Goal: Check status: Check status

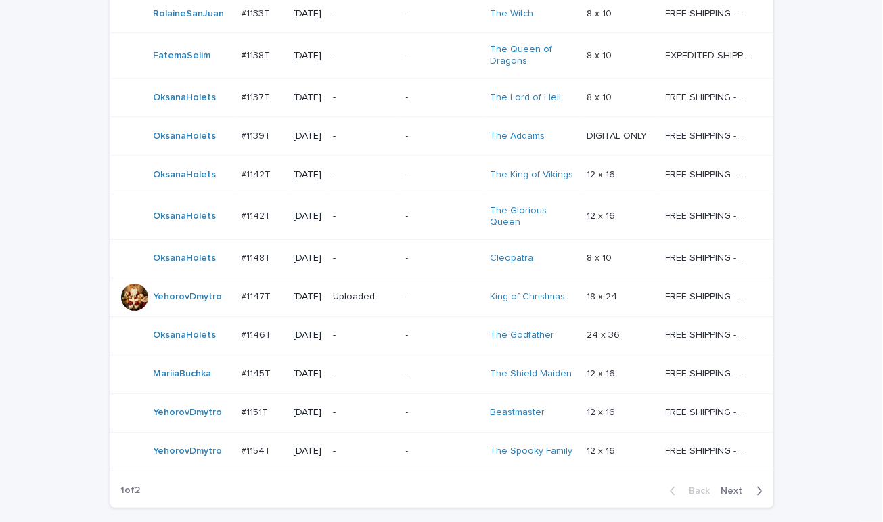
scroll to position [1125, 0]
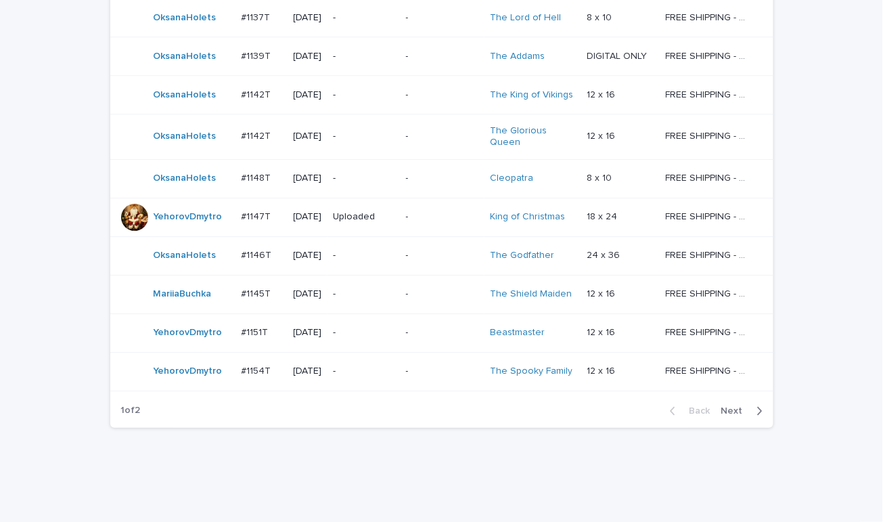
click at [731, 406] on span "Next" at bounding box center [736, 410] width 30 height 9
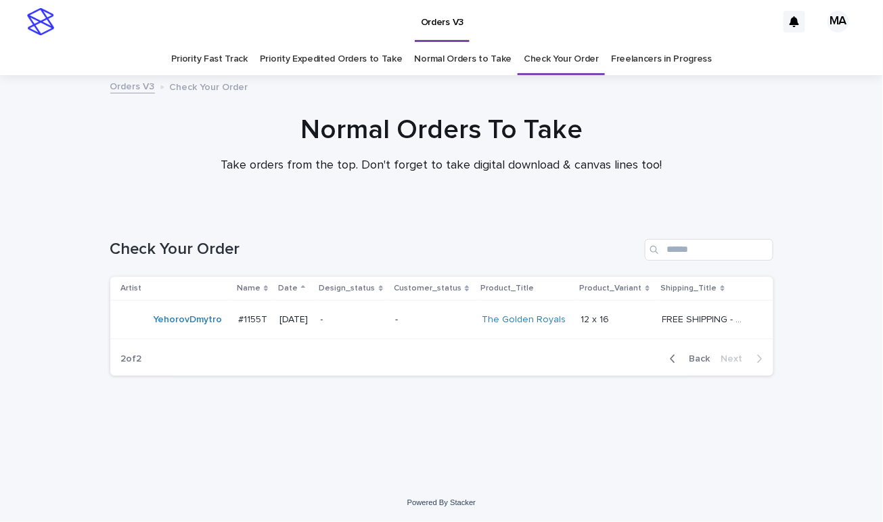
click at [700, 361] on span "Back" at bounding box center [695, 358] width 29 height 9
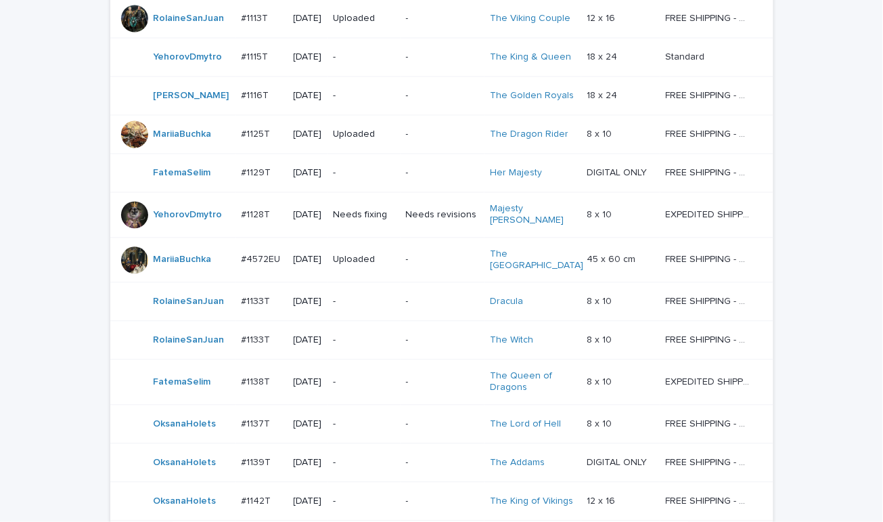
scroll to position [652, 0]
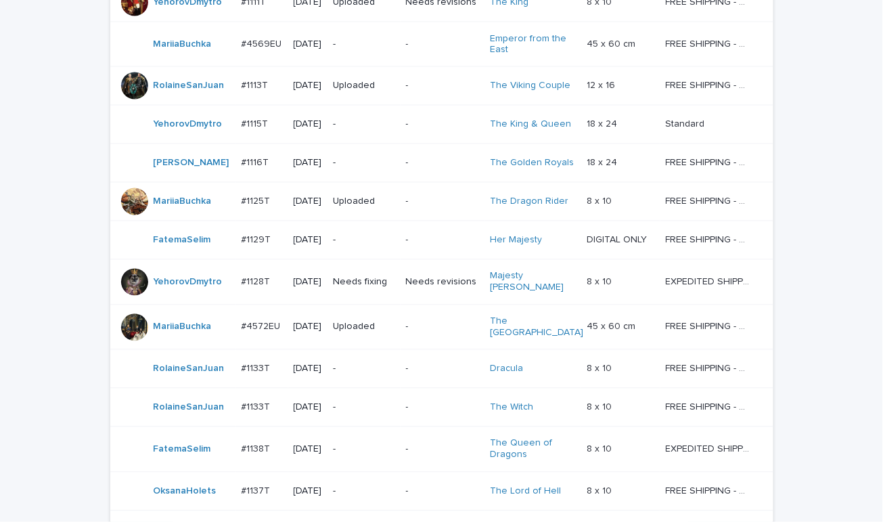
click at [368, 160] on p "-" at bounding box center [364, 164] width 62 height 12
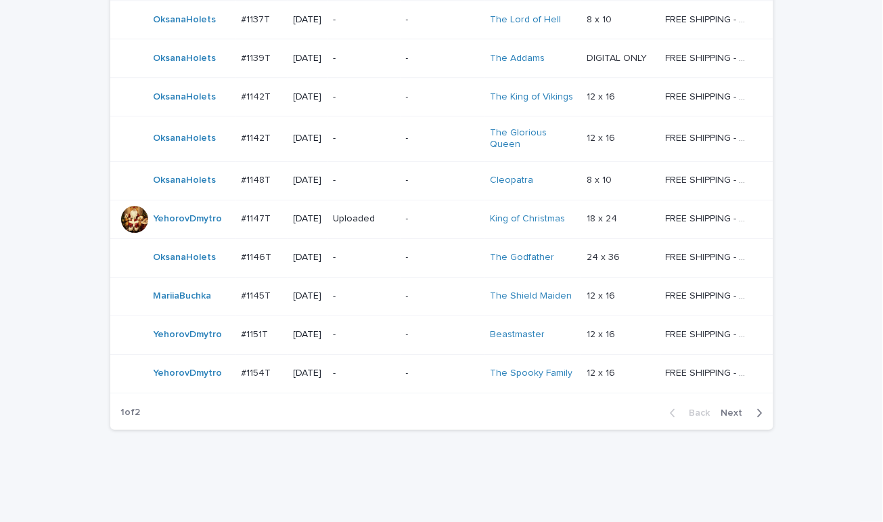
scroll to position [1125, 0]
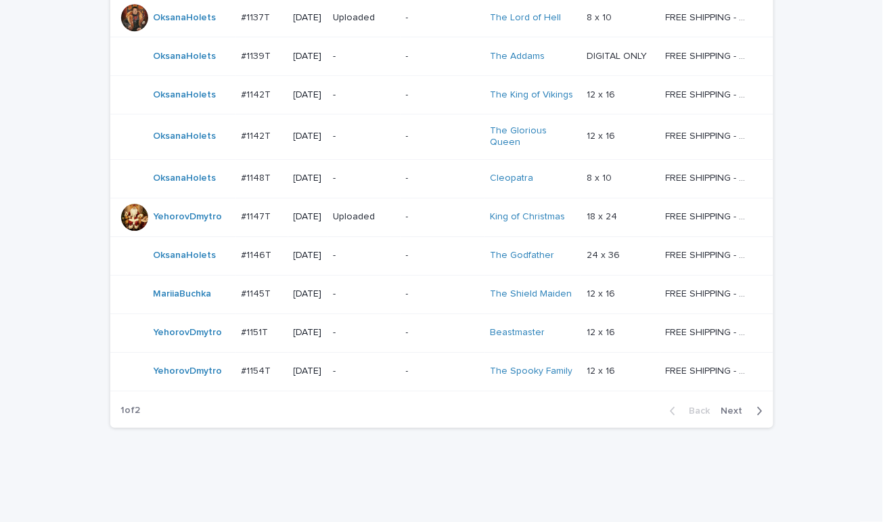
click at [730, 406] on span "Next" at bounding box center [736, 410] width 30 height 9
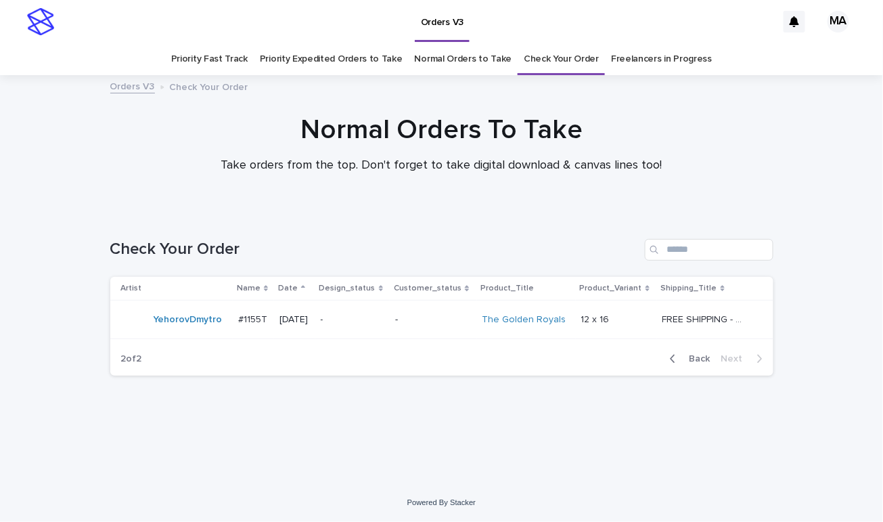
click at [703, 361] on span "Back" at bounding box center [695, 358] width 29 height 9
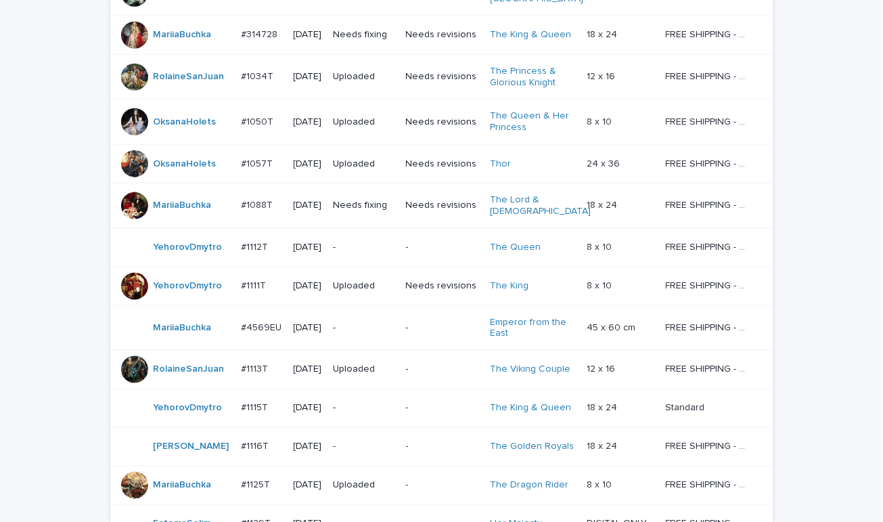
scroll to position [1125, 0]
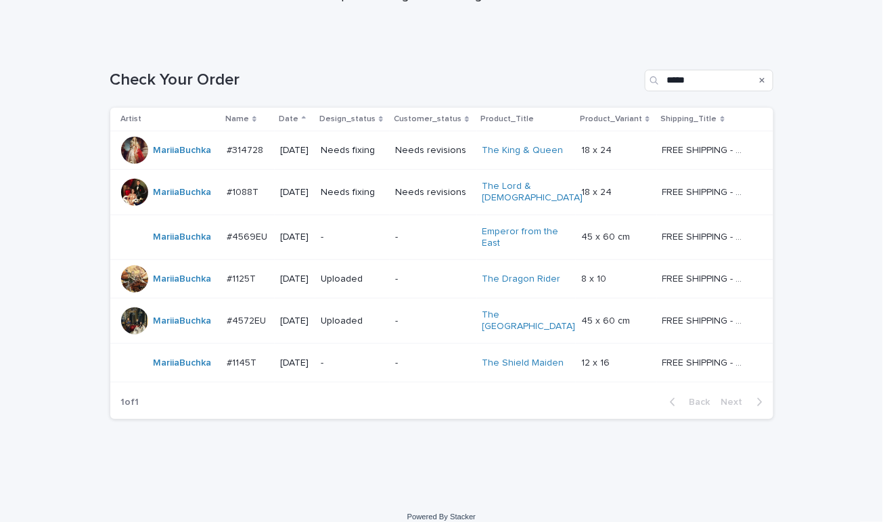
scroll to position [170, 0]
click at [360, 231] on p "-" at bounding box center [353, 237] width 64 height 12
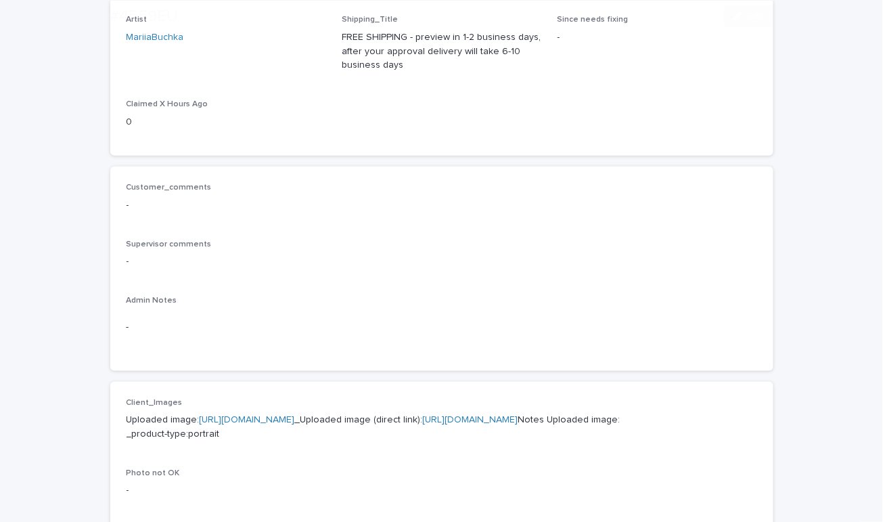
scroll to position [237, 0]
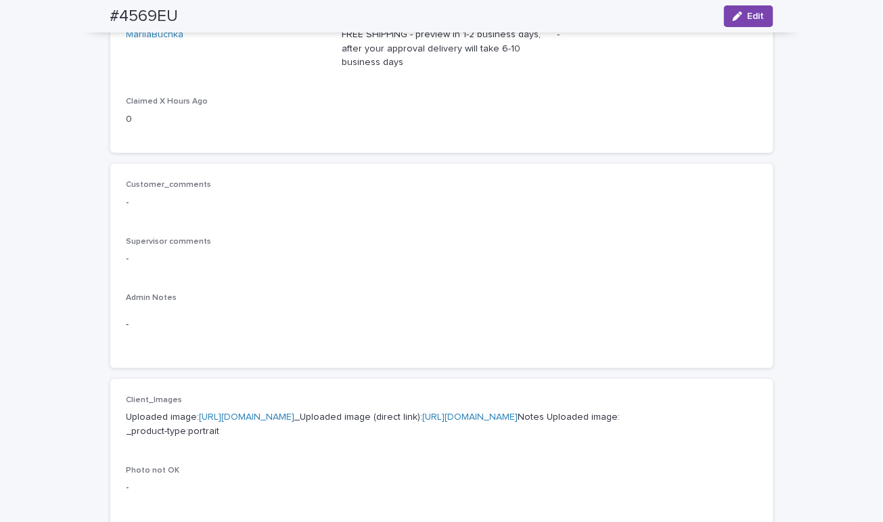
click at [295, 414] on link "https://cdn.shopify.com-uploadkit.app/s/files/1/0033/4807/0511/files/download.h…" at bounding box center [247, 416] width 95 height 9
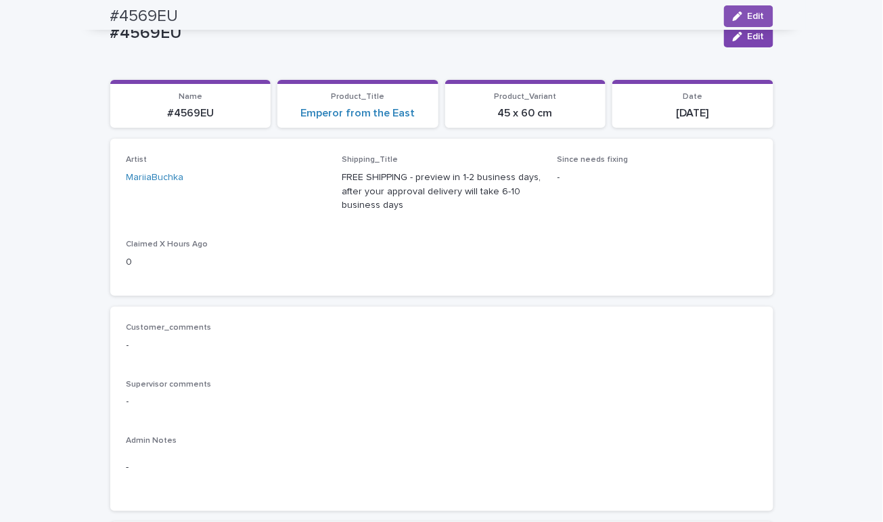
scroll to position [0, 0]
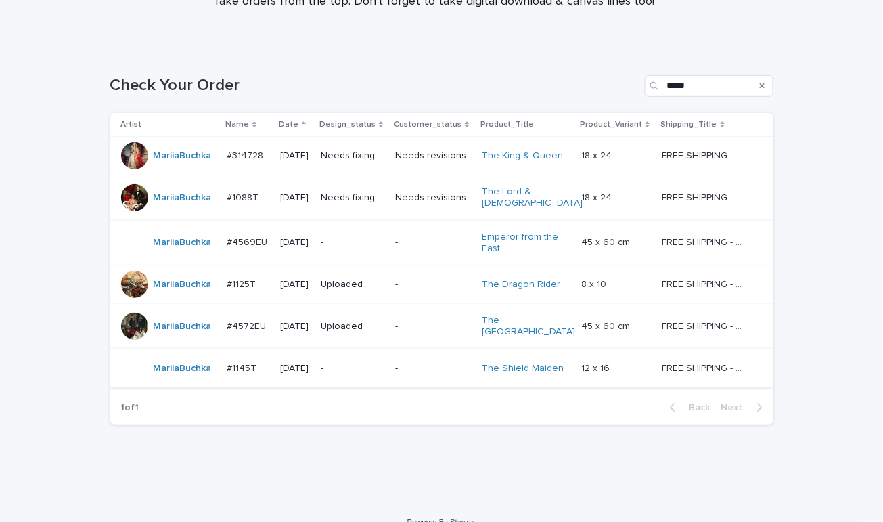
scroll to position [170, 0]
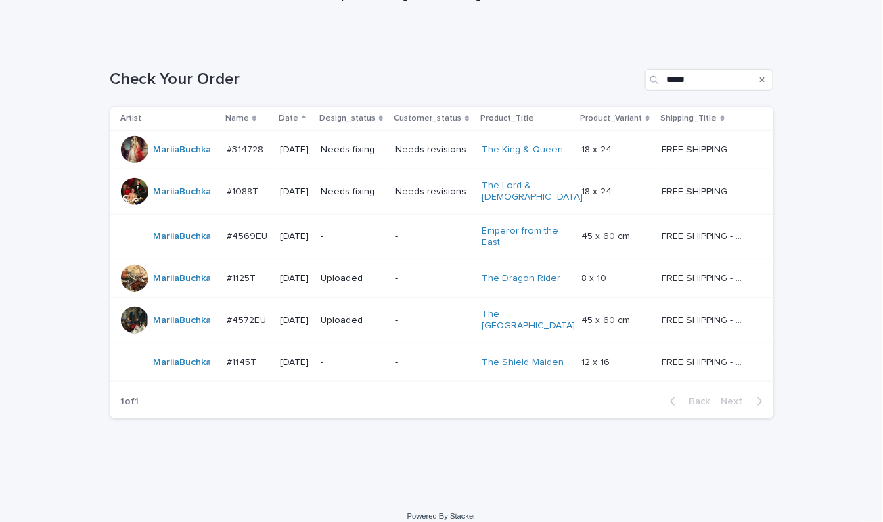
click at [363, 357] on p "-" at bounding box center [353, 363] width 64 height 12
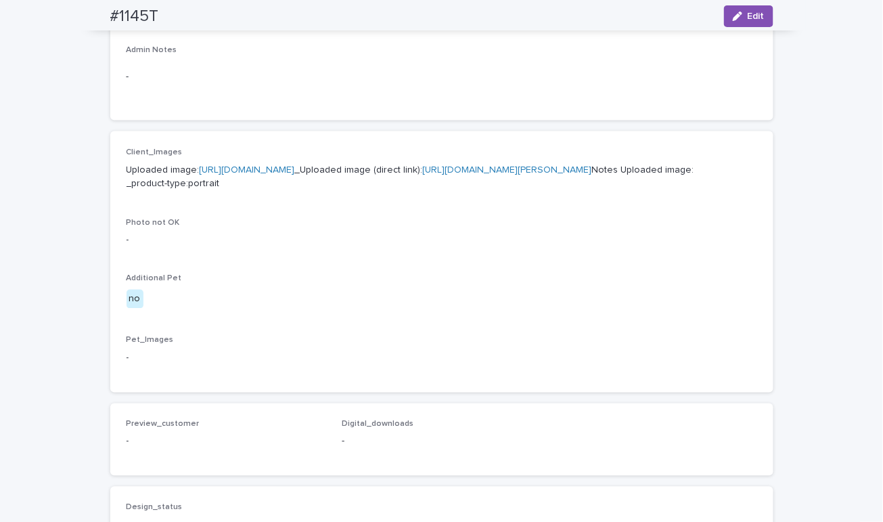
scroll to position [473, 0]
click at [295, 170] on link "https://cdn.shopify.com-uploadkit.app/s/files/1/0033/4807/0511/files/download.h…" at bounding box center [247, 166] width 95 height 9
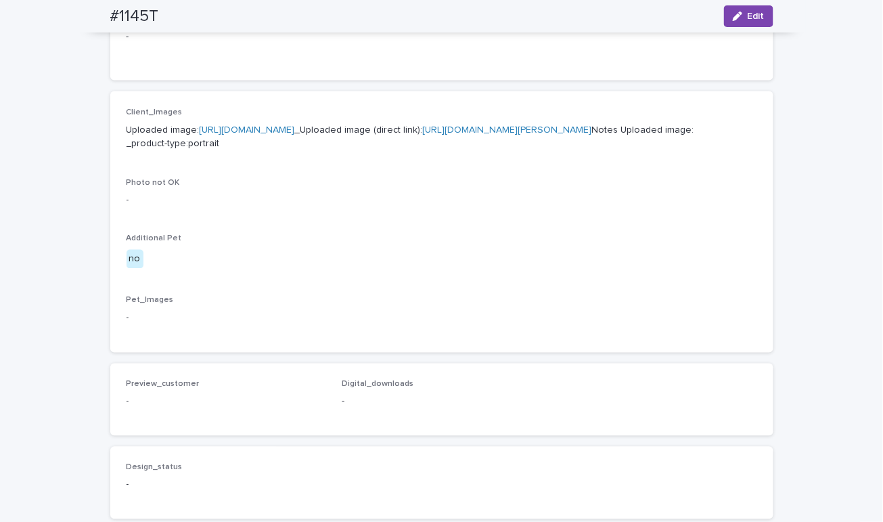
scroll to position [0, 0]
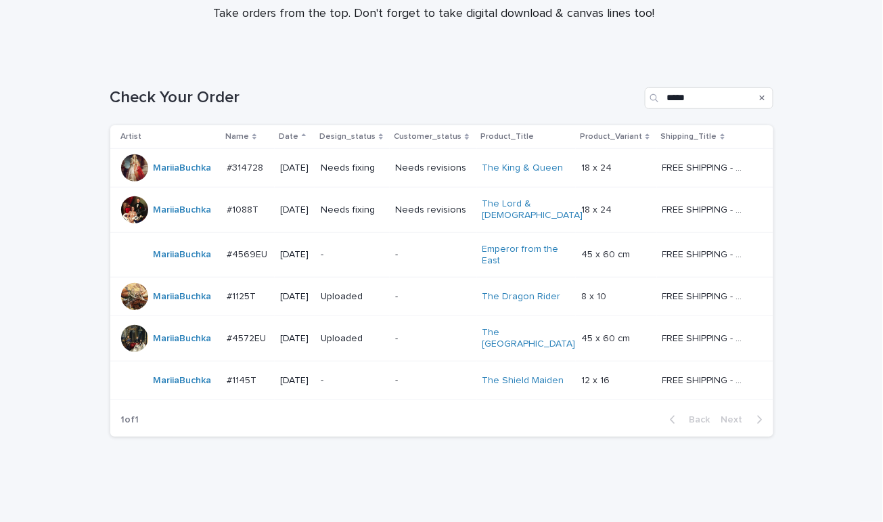
scroll to position [170, 0]
